Goal: Transaction & Acquisition: Obtain resource

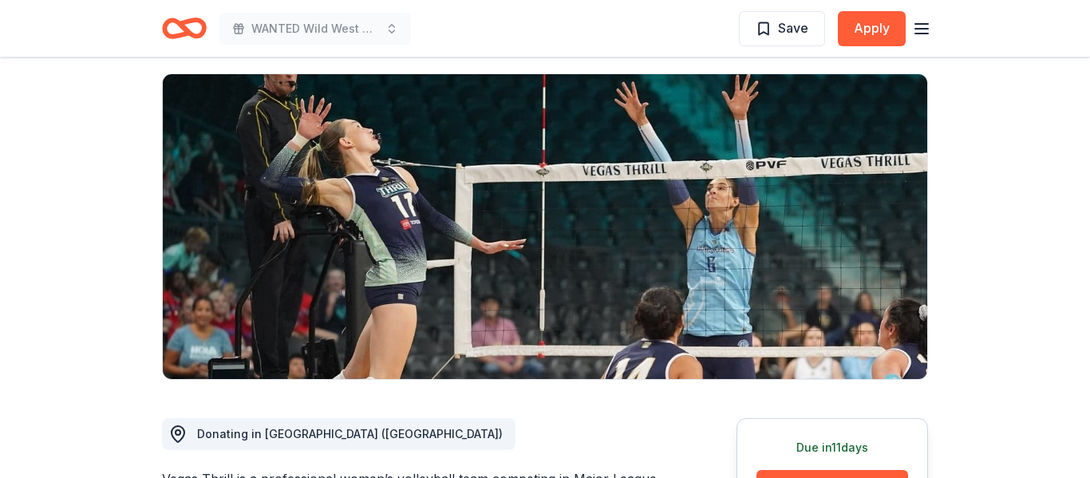
scroll to position [104, 0]
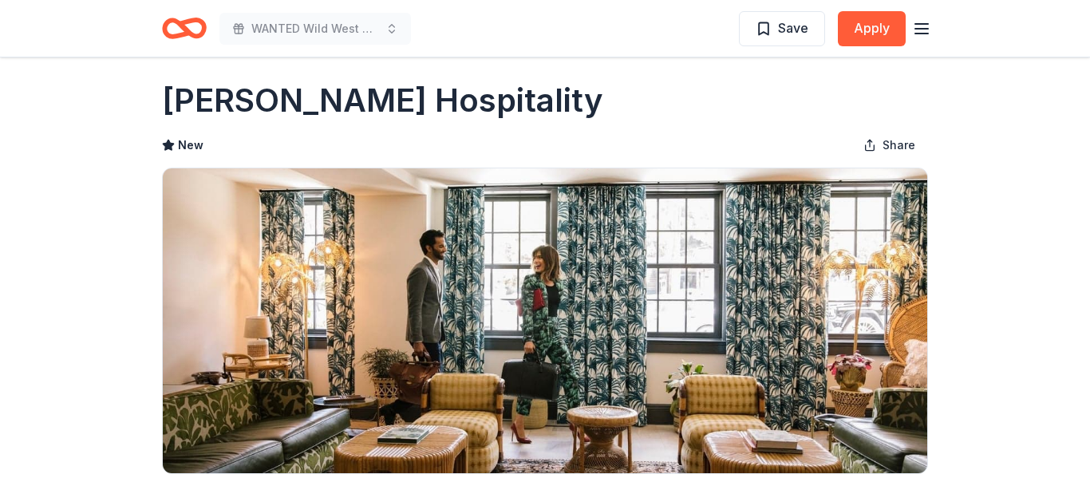
scroll to position [10, 0]
